Goal: Navigation & Orientation: Find specific page/section

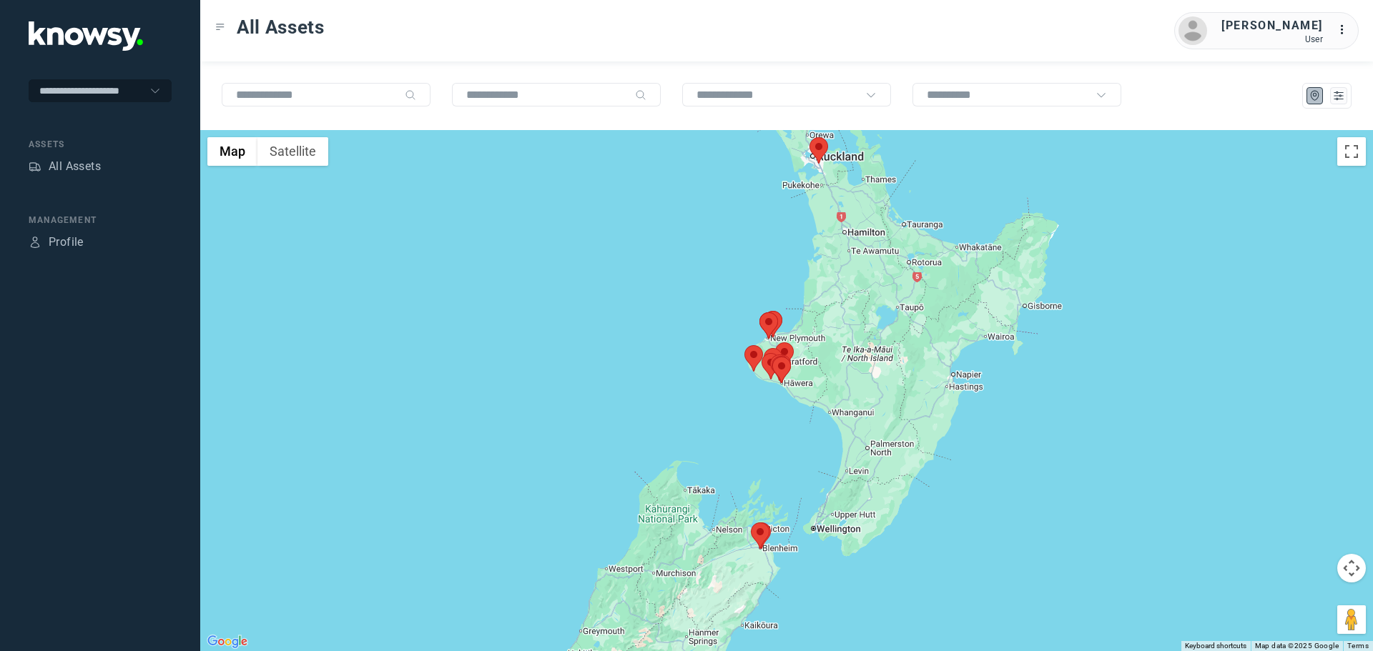
drag, startPoint x: 784, startPoint y: 420, endPoint x: 778, endPoint y: 350, distance: 71.0
click at [779, 351] on div at bounding box center [786, 390] width 1173 height 521
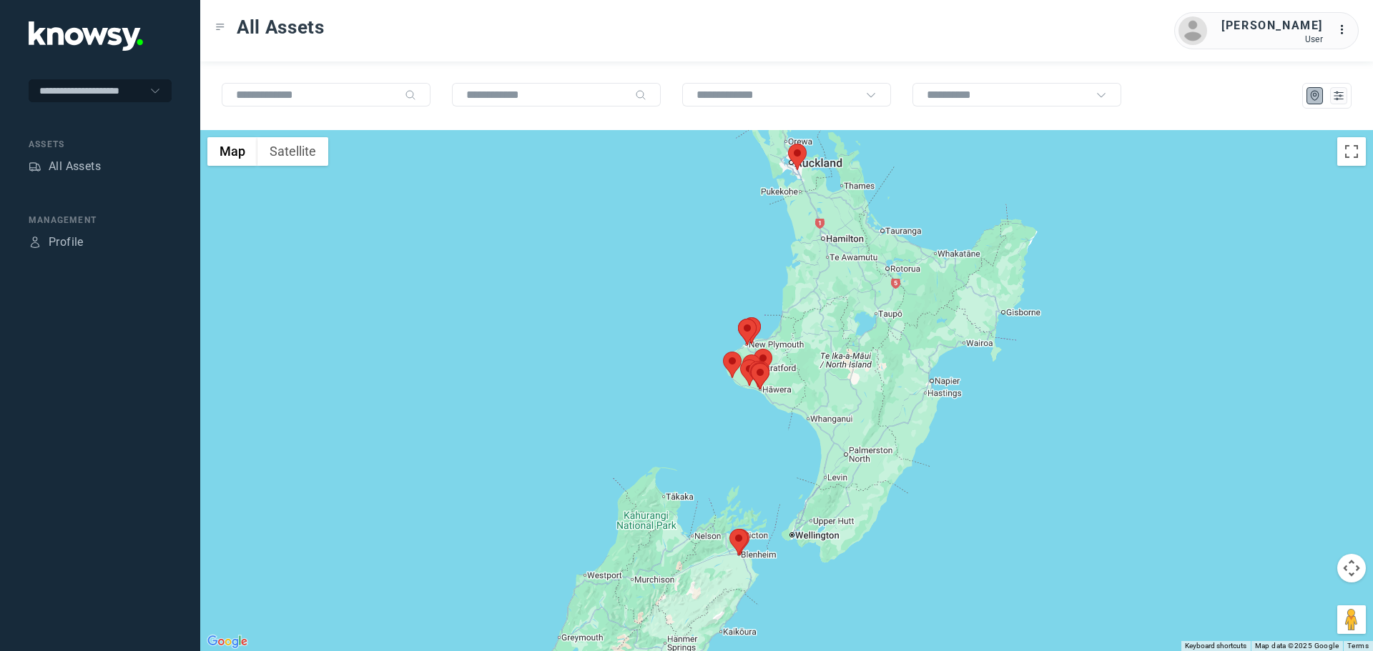
drag, startPoint x: 802, startPoint y: 245, endPoint x: 784, endPoint y: 296, distance: 53.8
click at [784, 296] on div at bounding box center [786, 390] width 1173 height 521
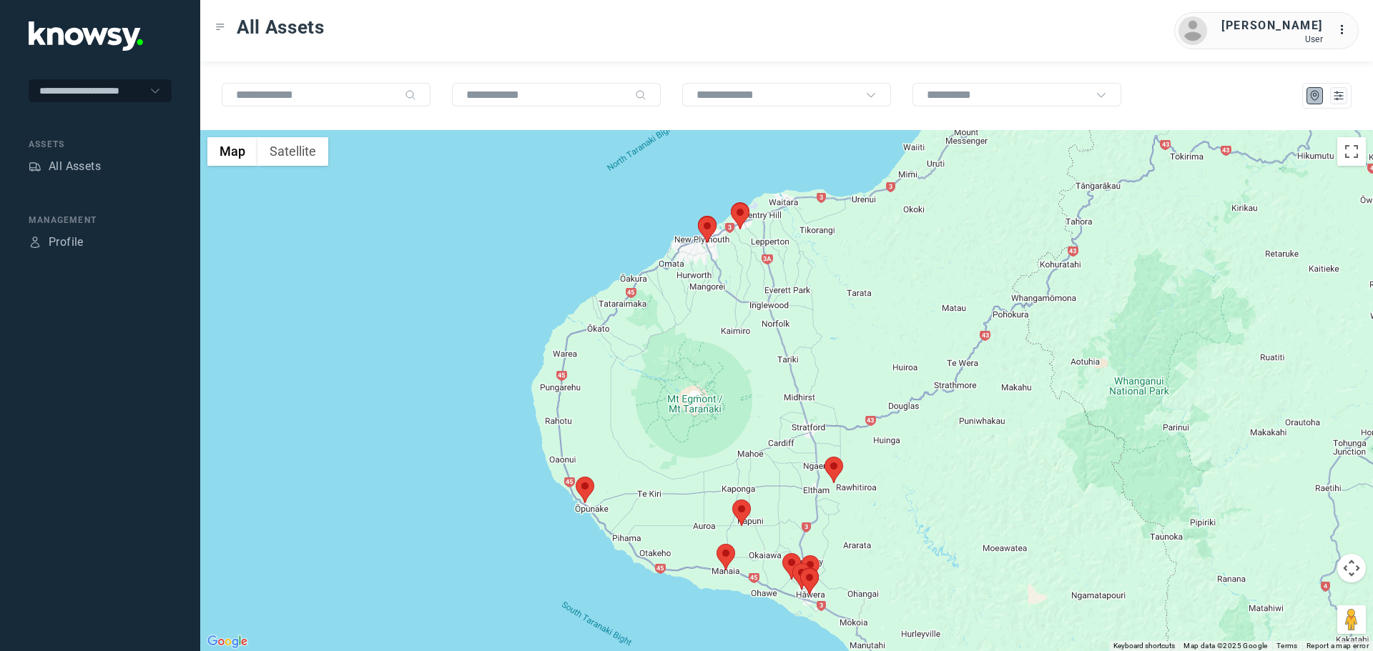
drag, startPoint x: 748, startPoint y: 236, endPoint x: 761, endPoint y: 257, distance: 24.4
click at [761, 257] on div at bounding box center [786, 390] width 1173 height 521
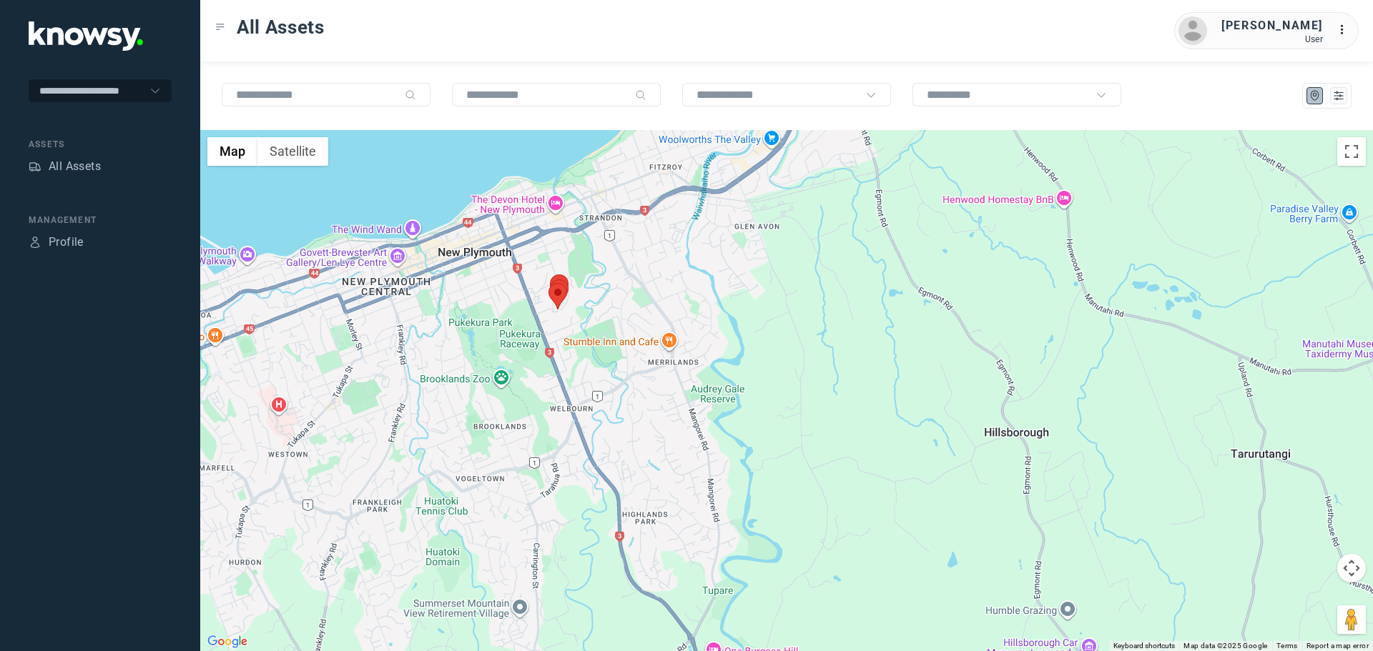
drag, startPoint x: 413, startPoint y: 388, endPoint x: 549, endPoint y: 333, distance: 147.3
click at [549, 333] on div at bounding box center [786, 390] width 1173 height 521
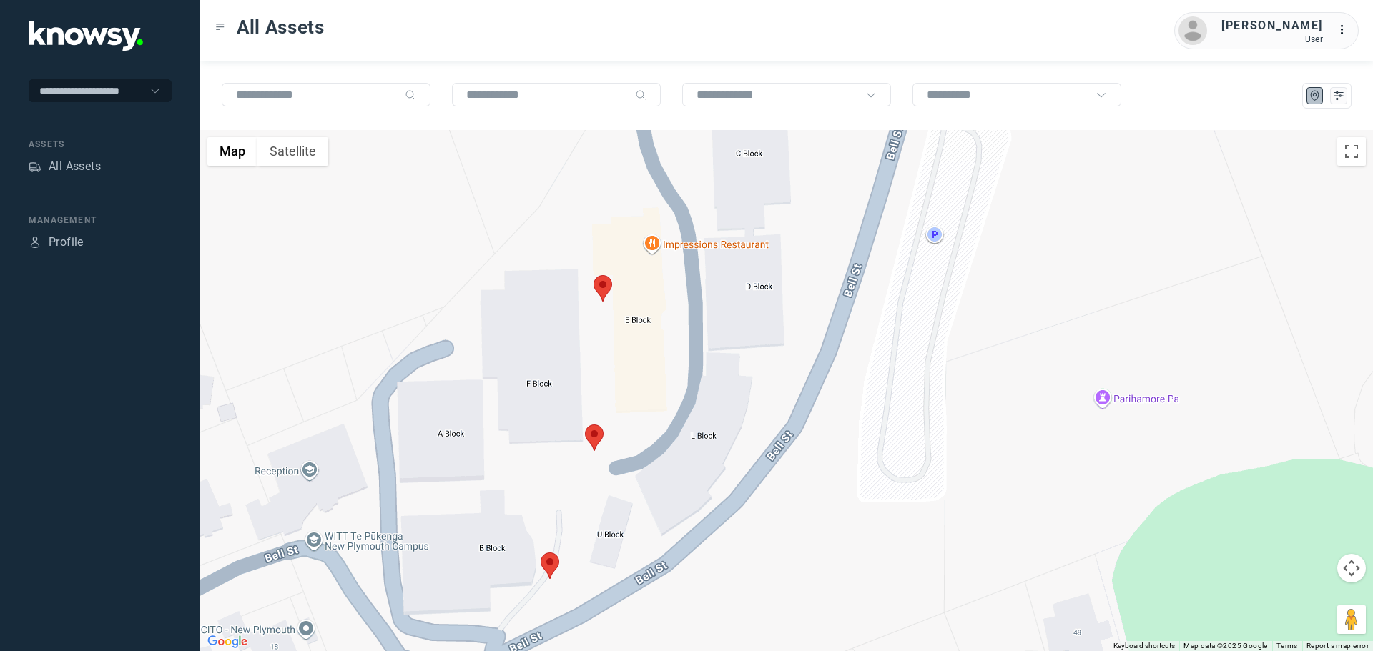
click at [594, 275] on area at bounding box center [594, 275] width 0 height 0
click at [659, 199] on button "Close" at bounding box center [651, 208] width 34 height 34
click at [585, 425] on area at bounding box center [585, 425] width 0 height 0
click at [649, 341] on button "Close" at bounding box center [640, 357] width 34 height 34
click at [541, 553] on area at bounding box center [541, 553] width 0 height 0
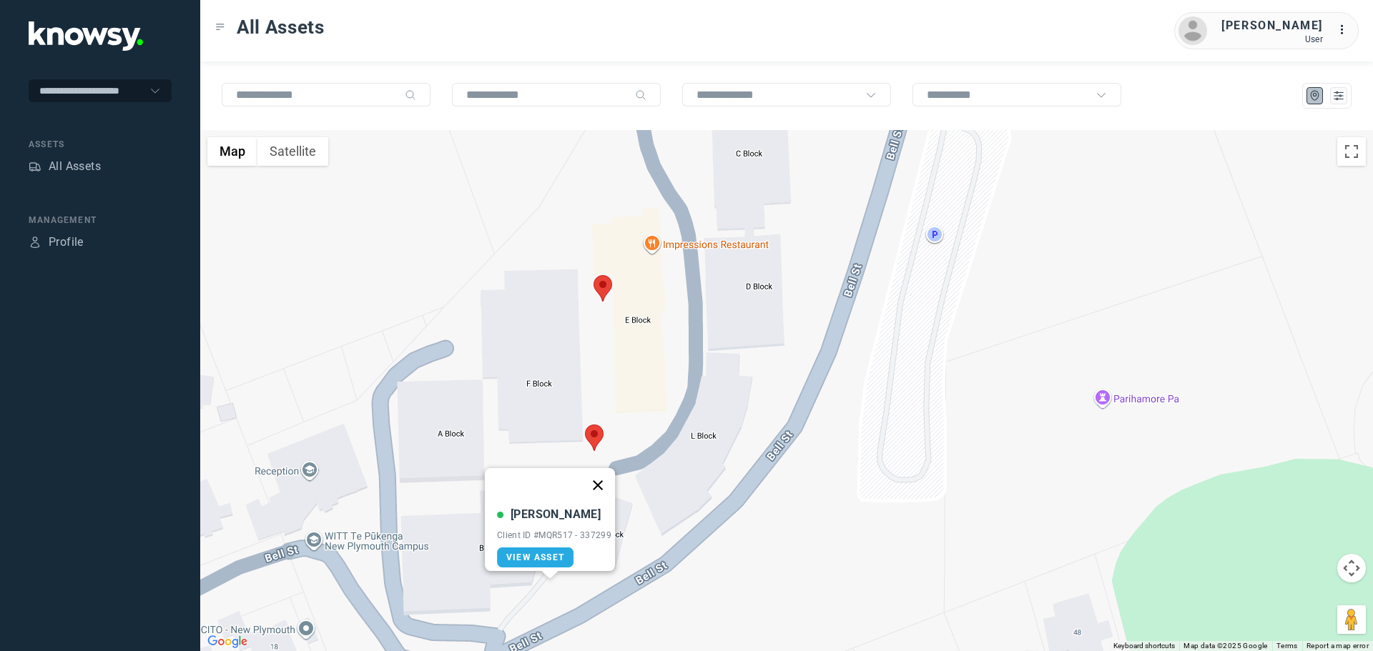
click at [604, 476] on button "Close" at bounding box center [598, 485] width 34 height 34
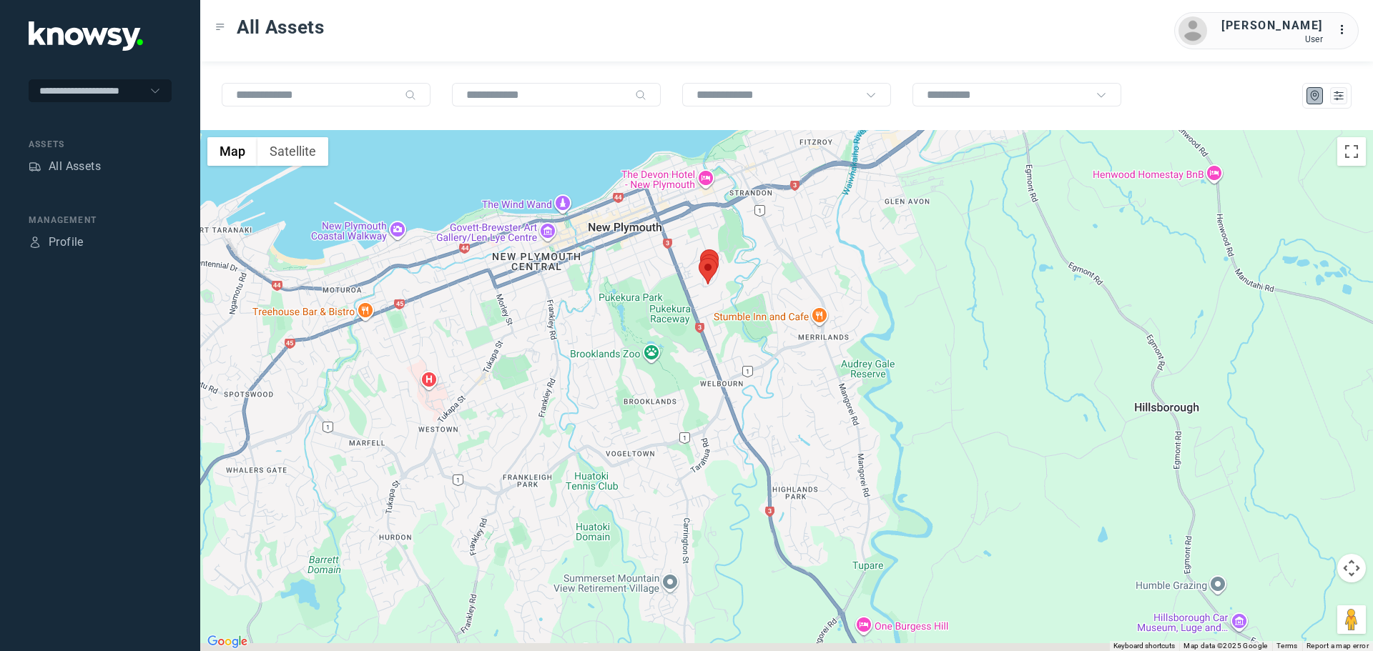
drag, startPoint x: 866, startPoint y: 482, endPoint x: 804, endPoint y: 229, distance: 260.7
click at [804, 229] on div at bounding box center [786, 390] width 1173 height 521
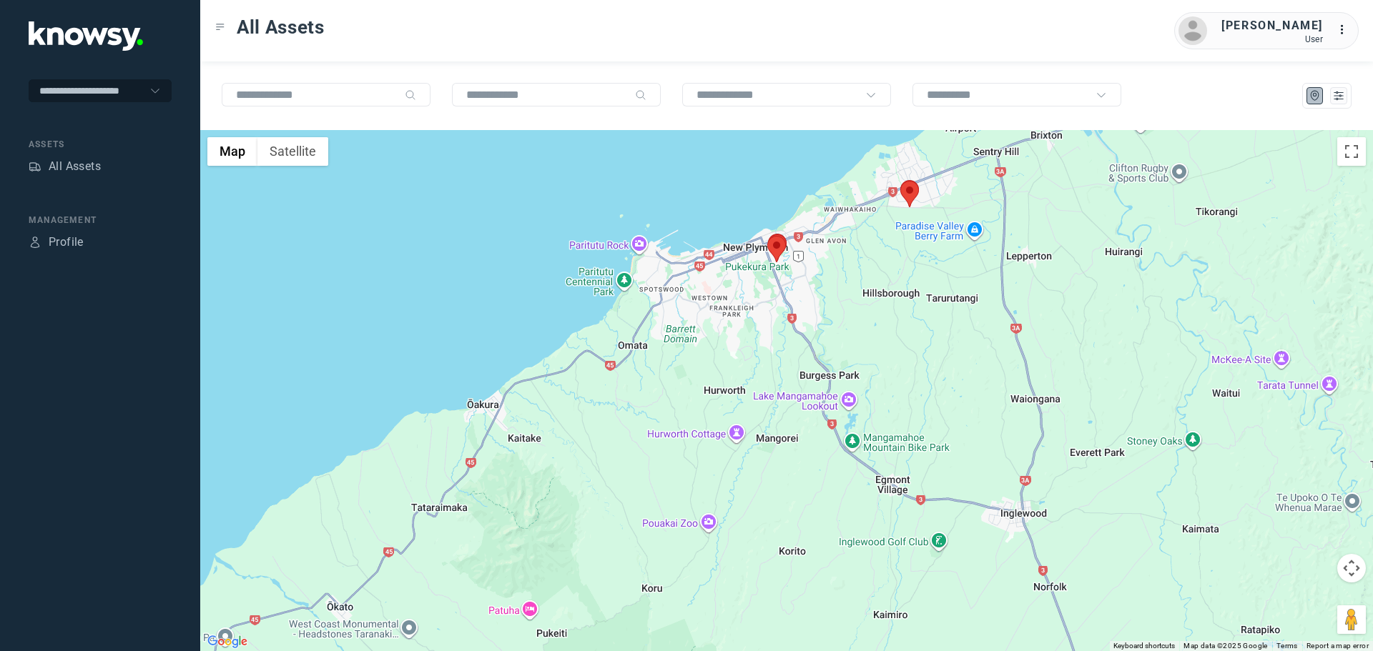
drag, startPoint x: 793, startPoint y: 443, endPoint x: 729, endPoint y: 324, distance: 135.7
click at [735, 338] on div at bounding box center [786, 390] width 1173 height 521
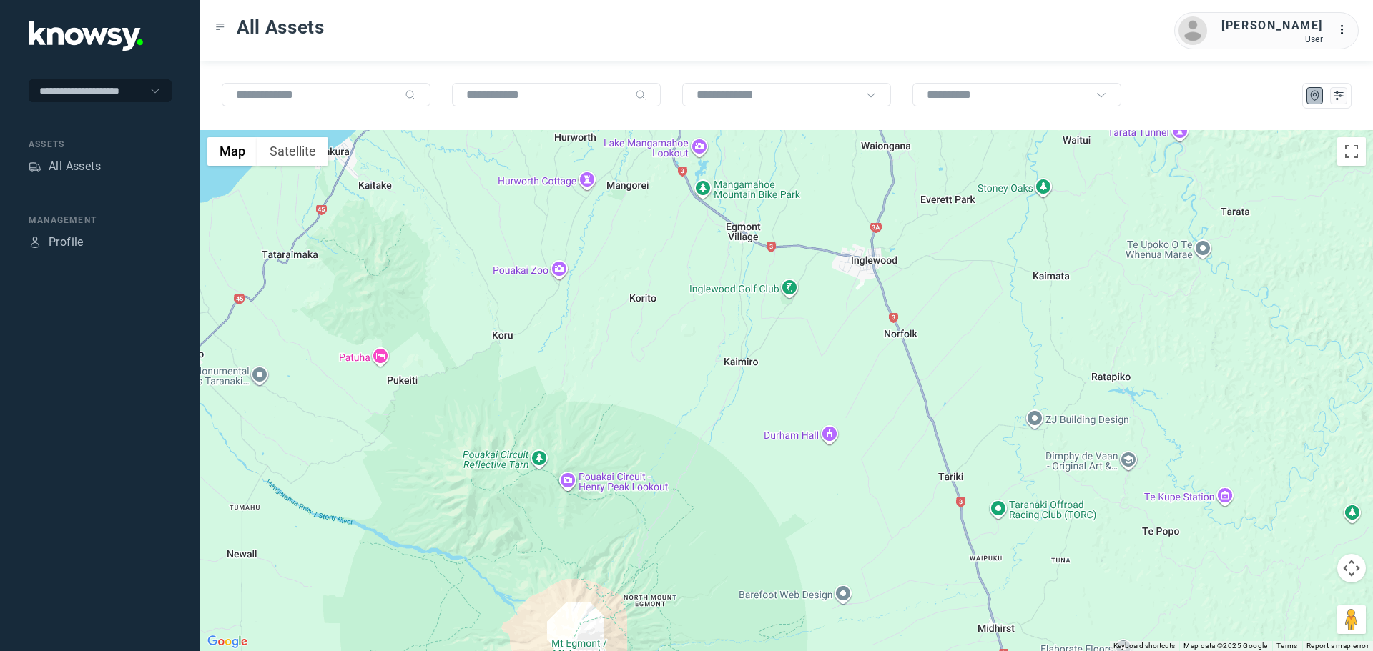
drag, startPoint x: 719, startPoint y: 457, endPoint x: 692, endPoint y: 337, distance: 123.3
click at [690, 353] on div at bounding box center [786, 390] width 1173 height 521
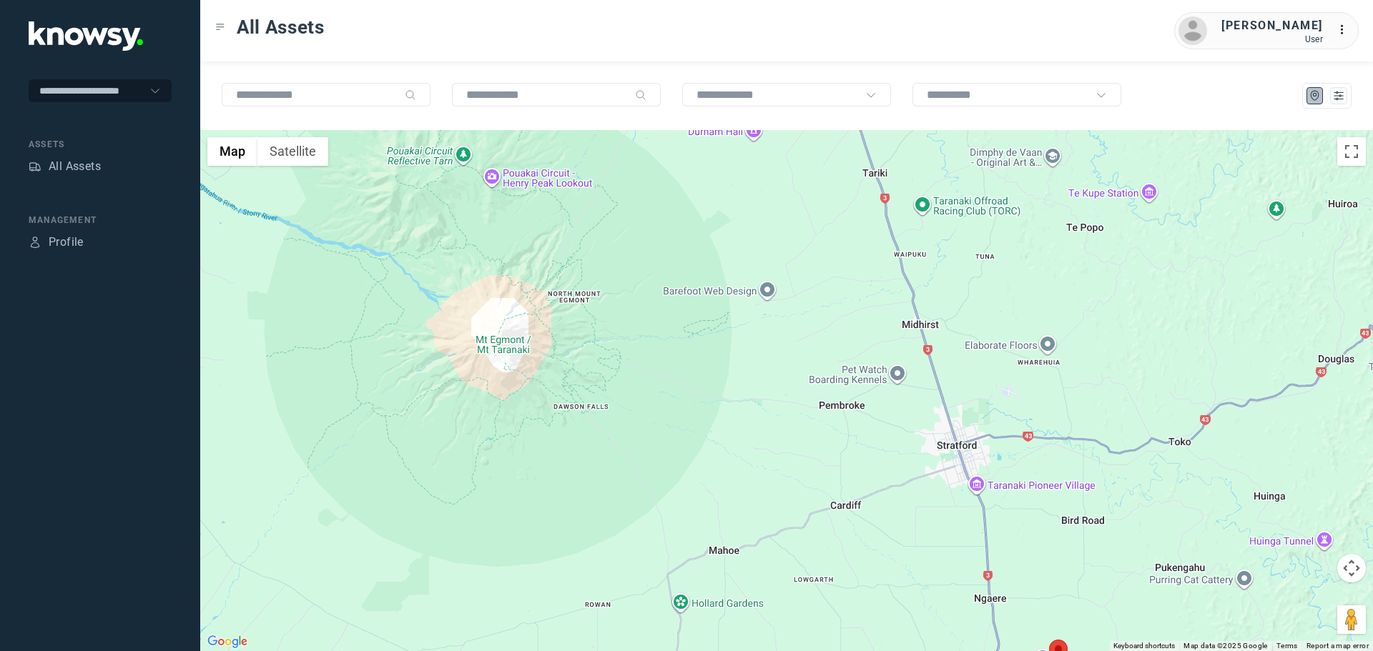
drag, startPoint x: 758, startPoint y: 402, endPoint x: 729, endPoint y: 289, distance: 116.7
click at [721, 315] on div at bounding box center [786, 390] width 1173 height 521
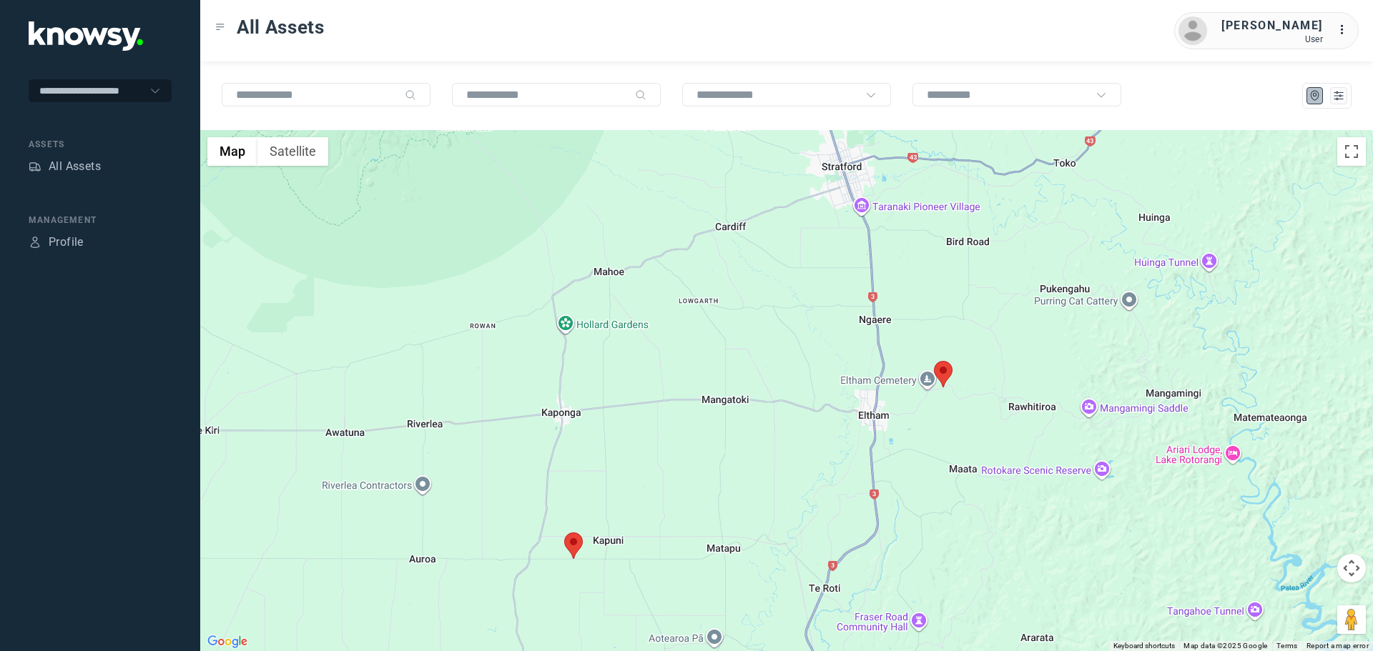
drag, startPoint x: 752, startPoint y: 314, endPoint x: 737, endPoint y: 270, distance: 46.4
click at [738, 278] on div at bounding box center [786, 390] width 1173 height 521
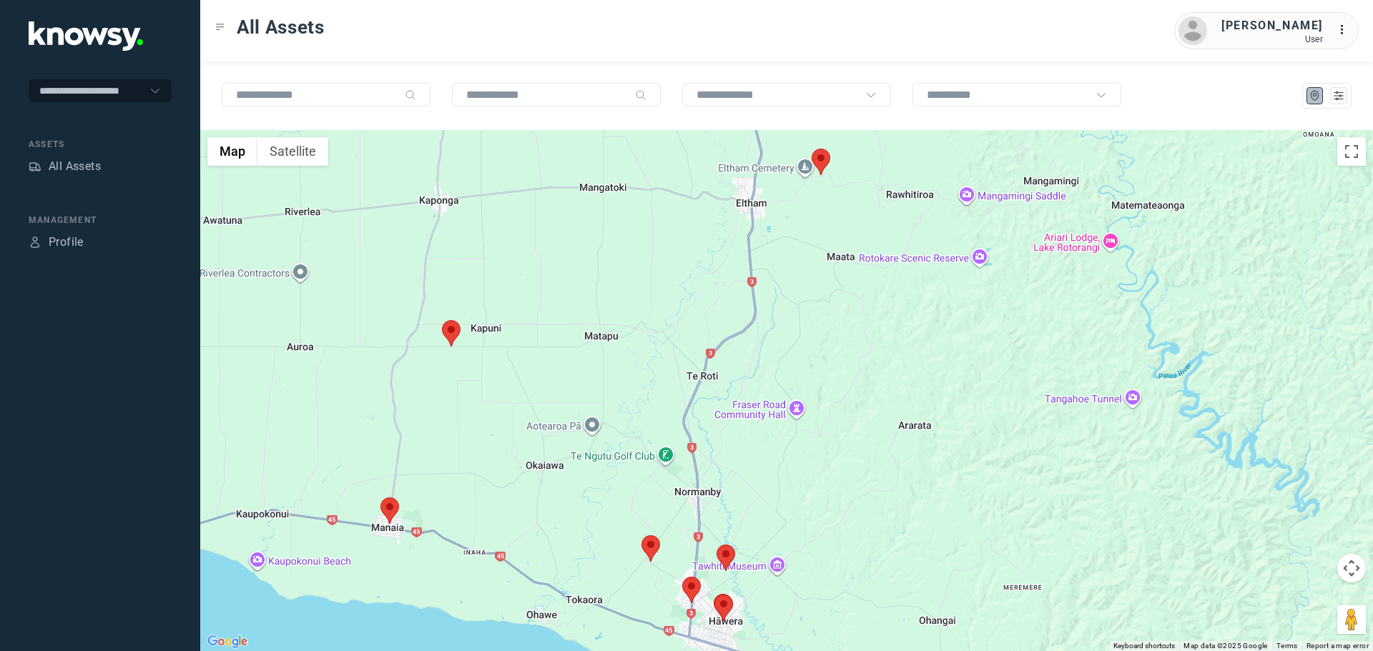
drag, startPoint x: 545, startPoint y: 364, endPoint x: 625, endPoint y: 277, distance: 117.9
click at [625, 277] on div at bounding box center [786, 390] width 1173 height 521
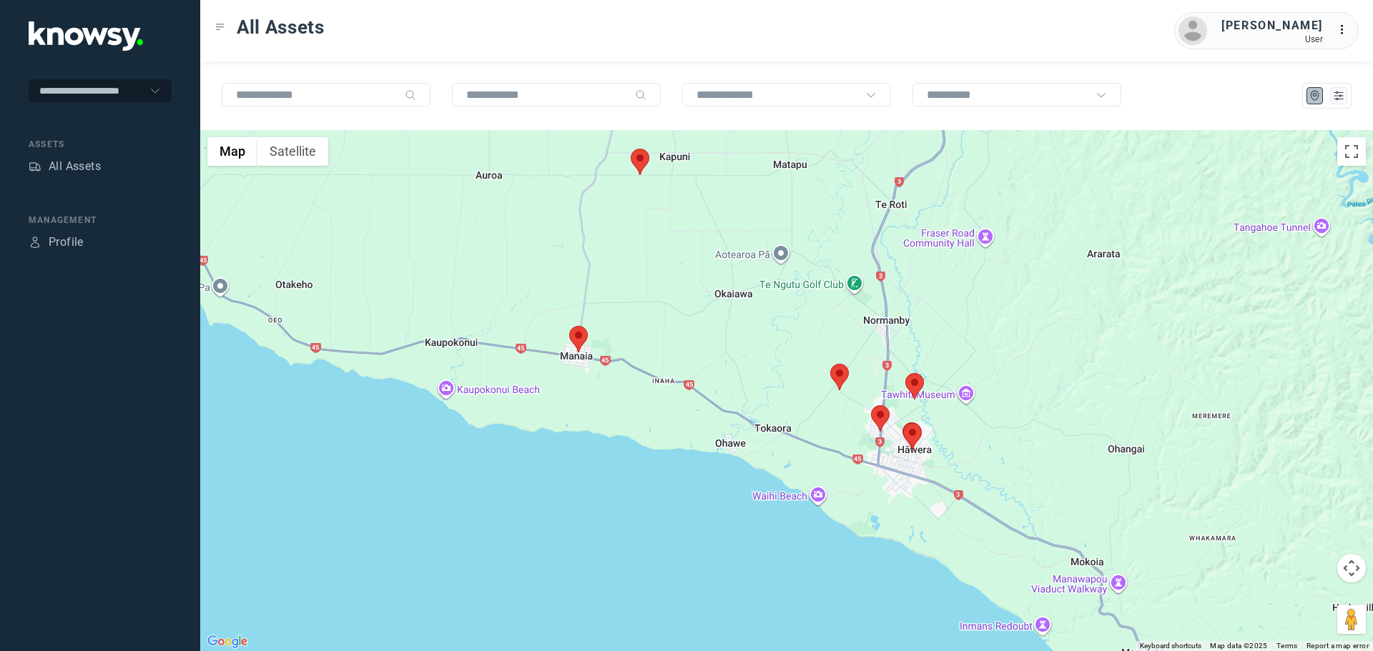
drag, startPoint x: 646, startPoint y: 230, endPoint x: 655, endPoint y: 240, distance: 13.2
click at [655, 240] on div at bounding box center [786, 390] width 1173 height 521
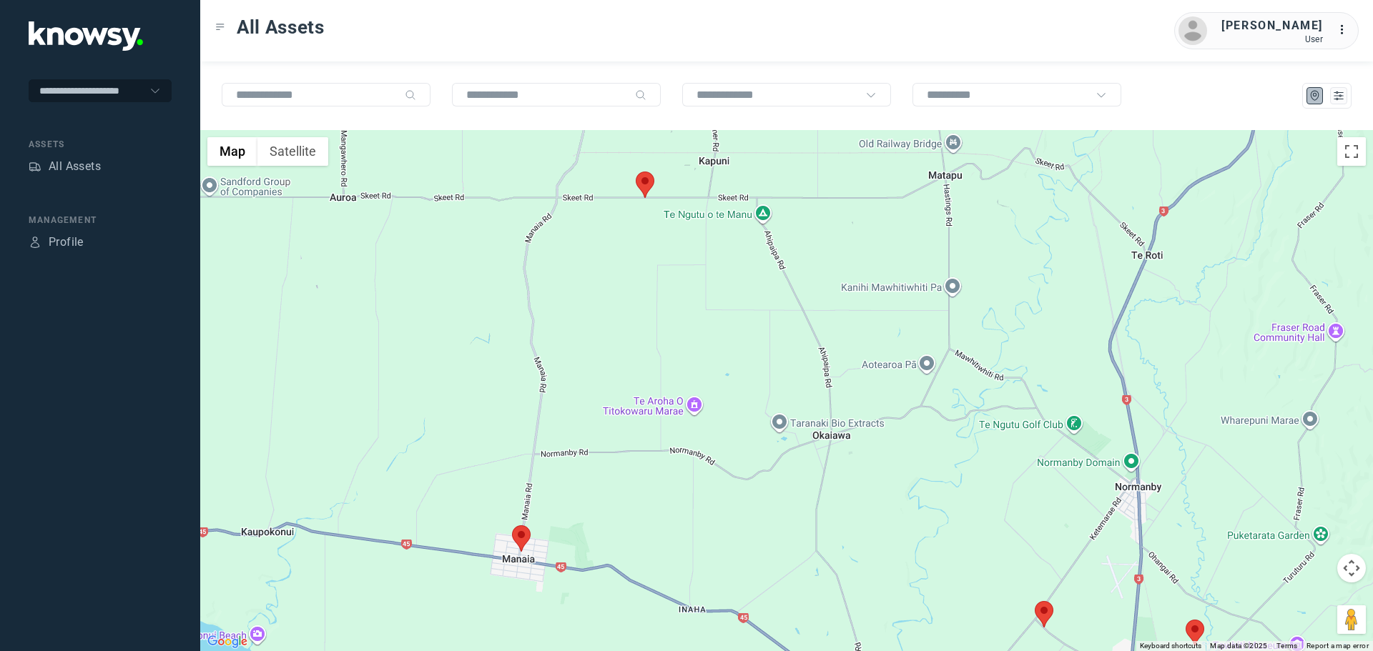
drag, startPoint x: 651, startPoint y: 199, endPoint x: 658, endPoint y: 248, distance: 49.8
click at [658, 248] on div at bounding box center [786, 390] width 1173 height 521
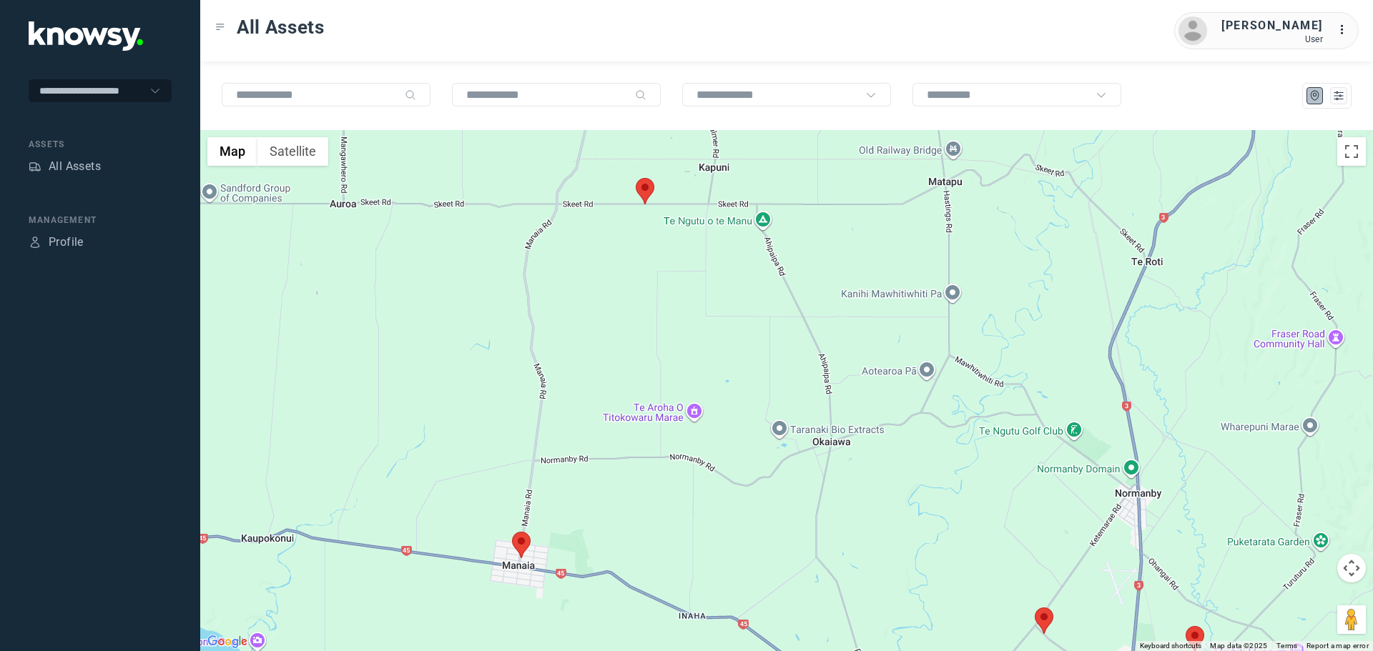
click at [636, 178] on area at bounding box center [636, 178] width 0 height 0
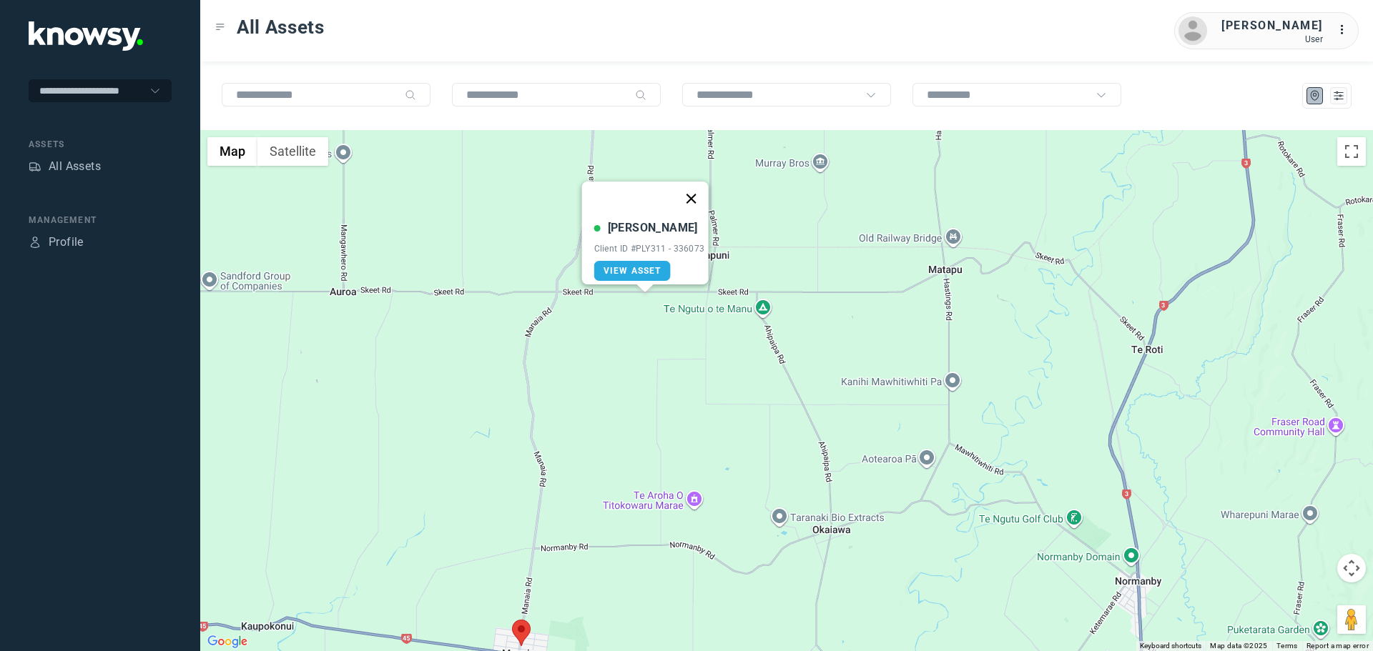
click at [700, 190] on button "Close" at bounding box center [691, 199] width 34 height 34
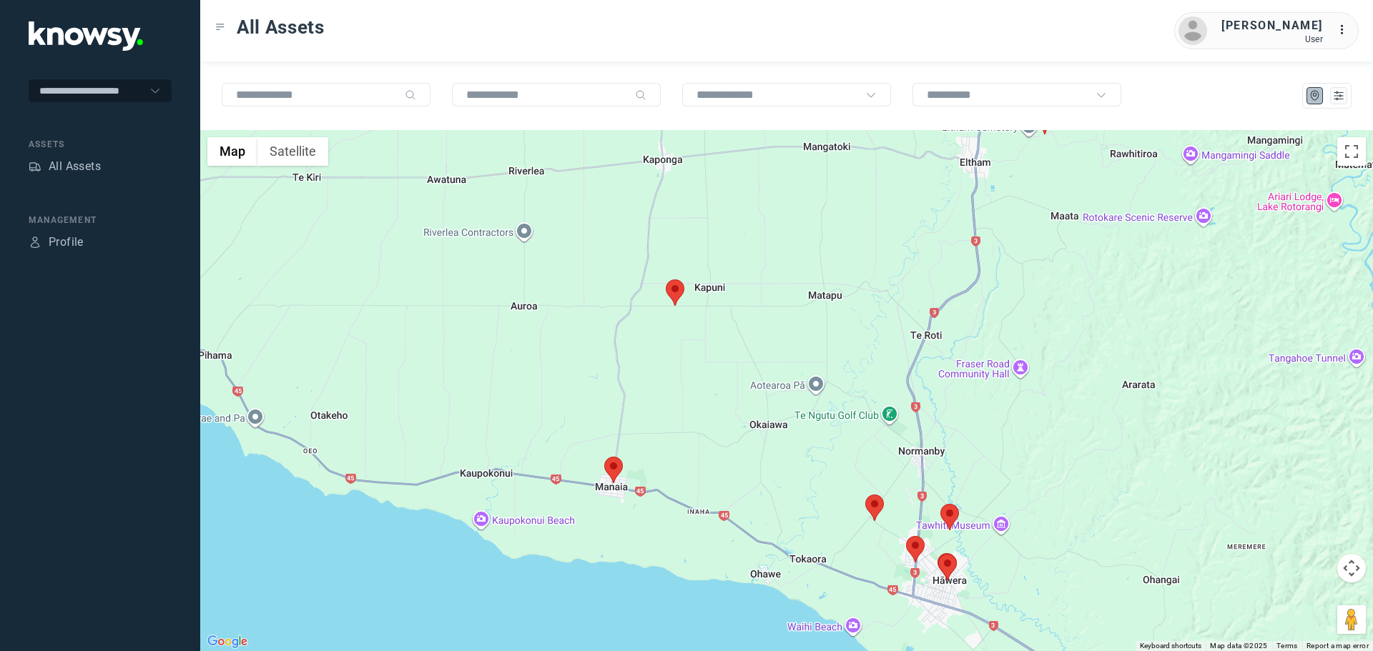
click at [604, 457] on area at bounding box center [604, 457] width 0 height 0
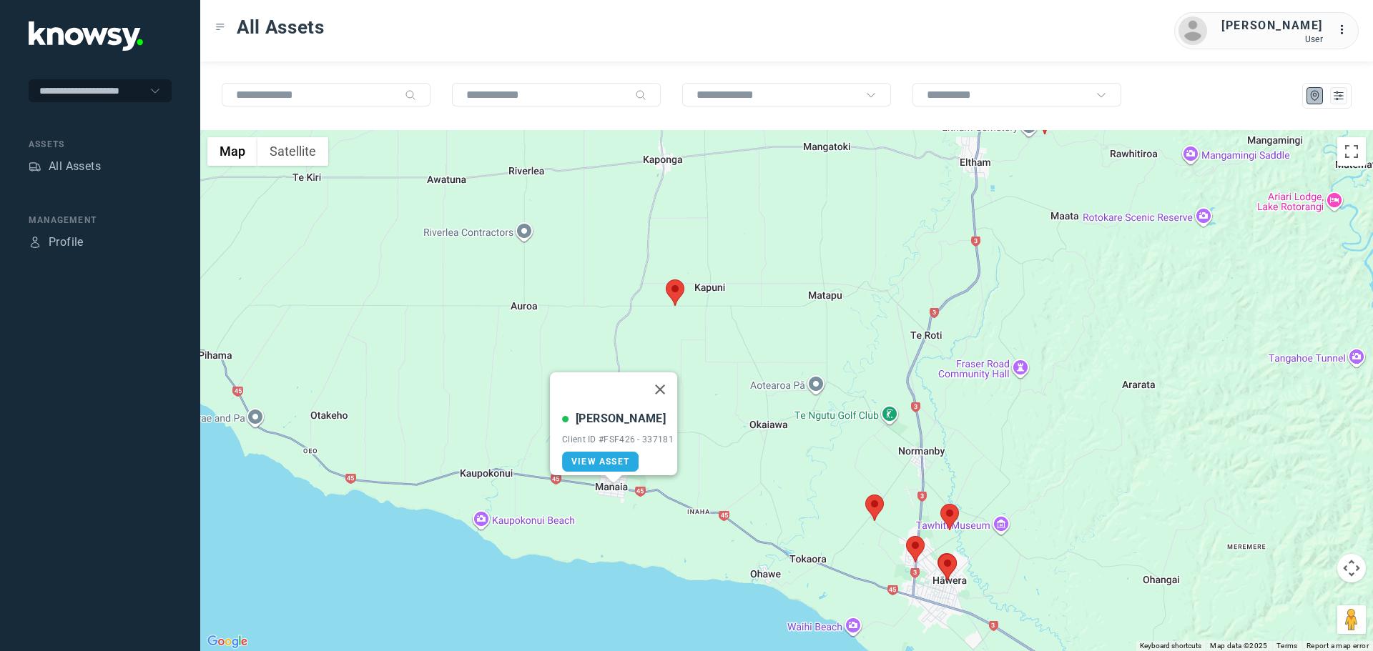
drag, startPoint x: 669, startPoint y: 382, endPoint x: 700, endPoint y: 385, distance: 31.6
click at [669, 381] on button "Close" at bounding box center [660, 390] width 34 height 34
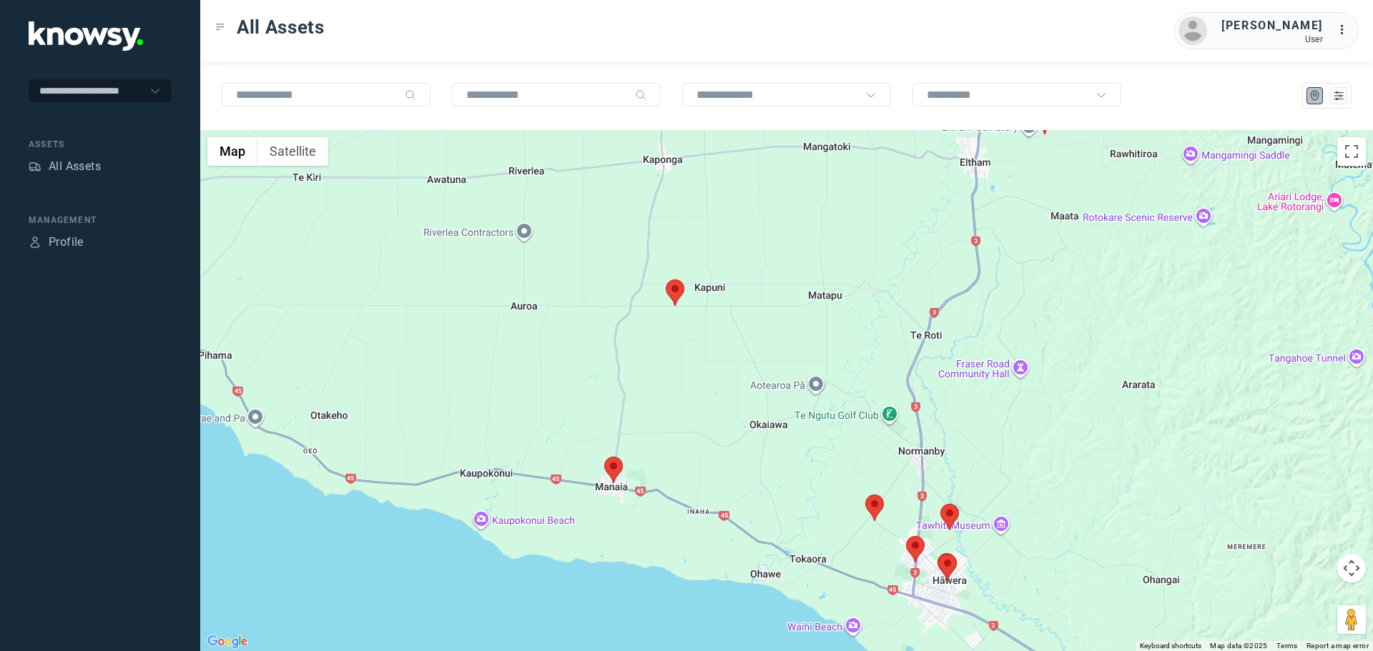
click at [865, 495] on area at bounding box center [865, 495] width 0 height 0
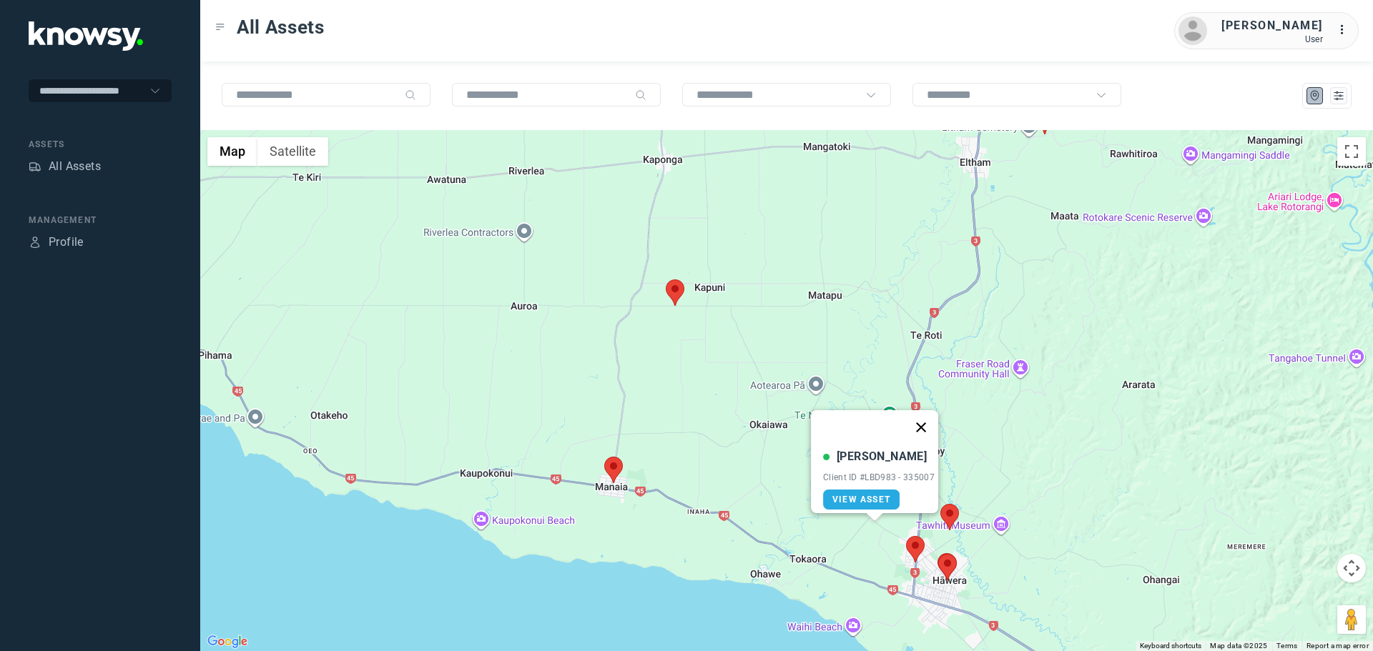
click at [925, 420] on button "Close" at bounding box center [921, 427] width 34 height 34
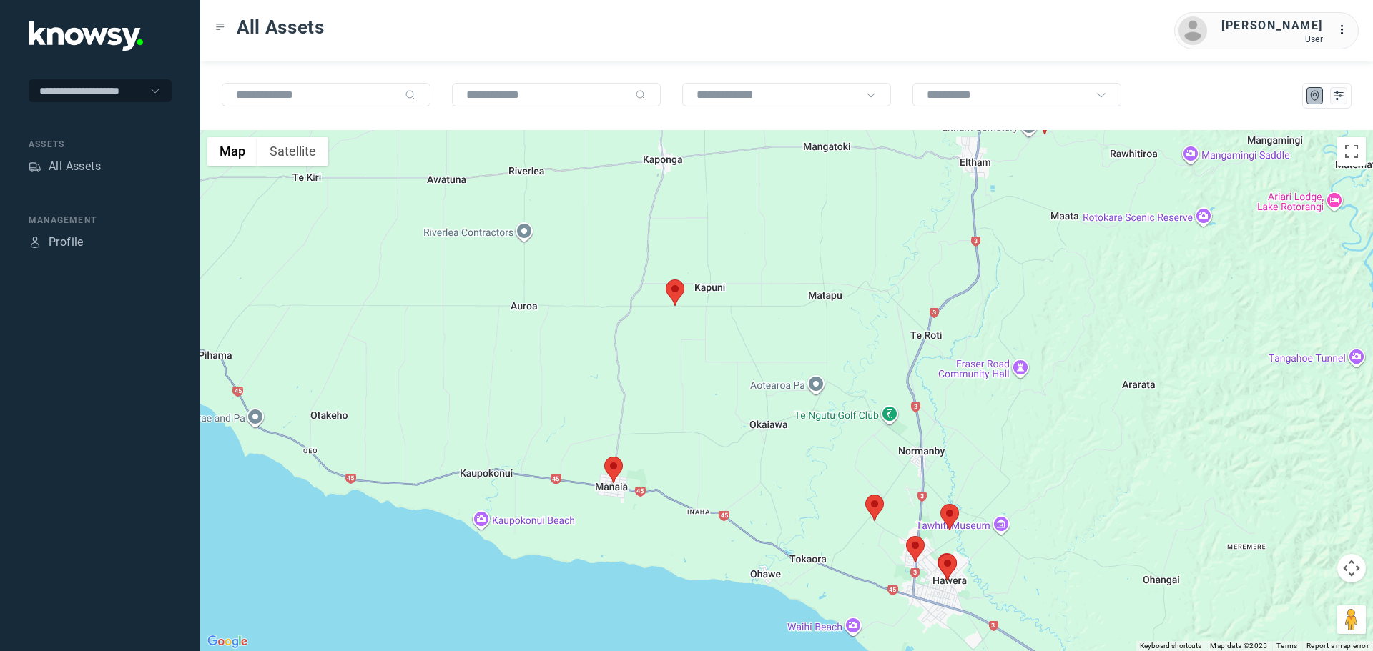
drag, startPoint x: 880, startPoint y: 556, endPoint x: 743, endPoint y: 462, distance: 166.0
click at [738, 463] on div at bounding box center [786, 390] width 1173 height 521
drag, startPoint x: 906, startPoint y: 526, endPoint x: 818, endPoint y: 485, distance: 97.2
click at [820, 486] on div at bounding box center [786, 390] width 1173 height 521
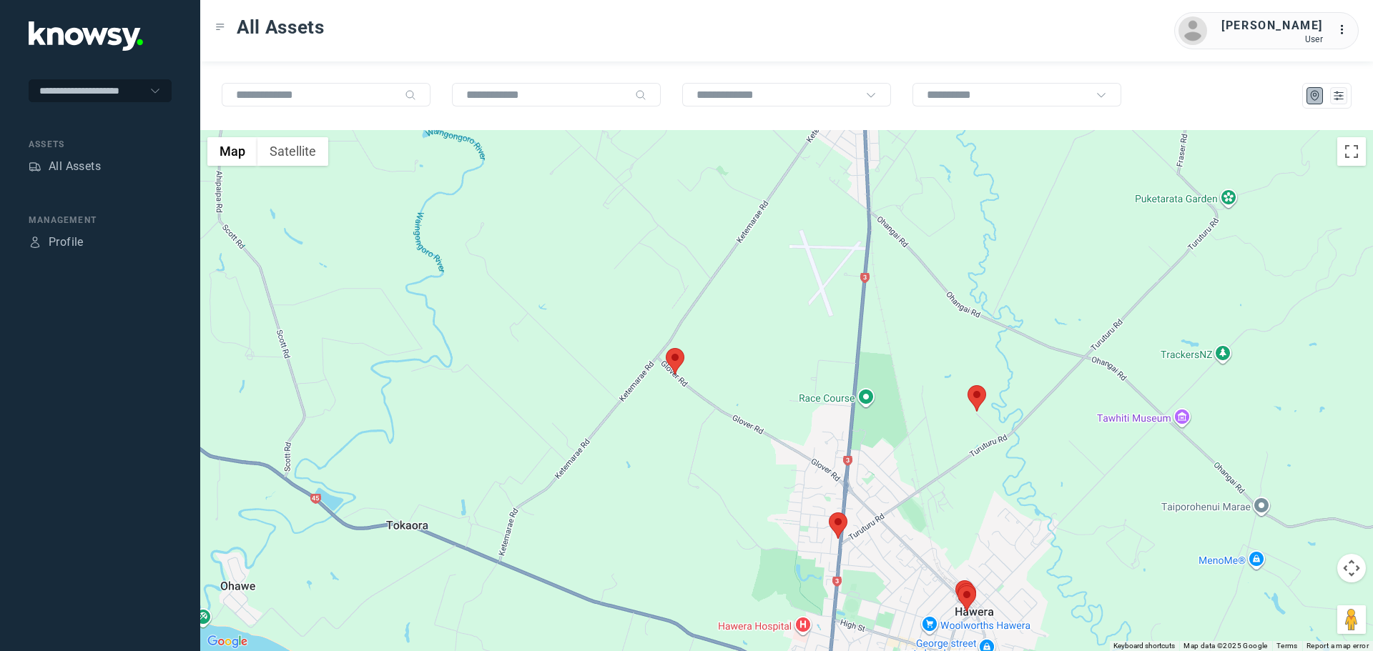
click at [372, 0] on div "All Assets [PERSON_NAME] User ..." at bounding box center [786, 30] width 1173 height 61
